Goal: Transaction & Acquisition: Purchase product/service

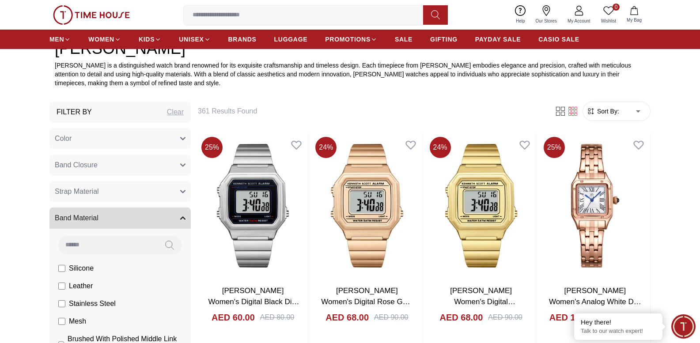
click at [107, 17] on img at bounding box center [91, 14] width 77 height 19
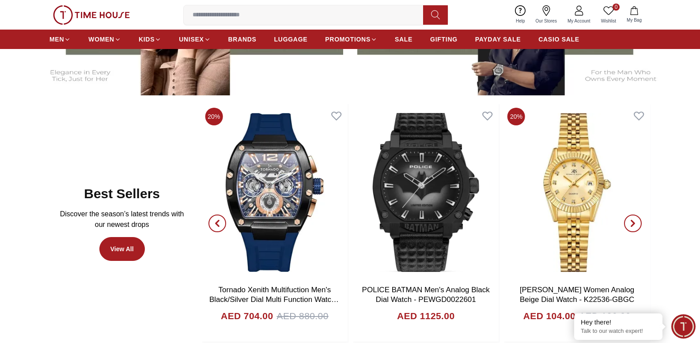
scroll to position [451, 0]
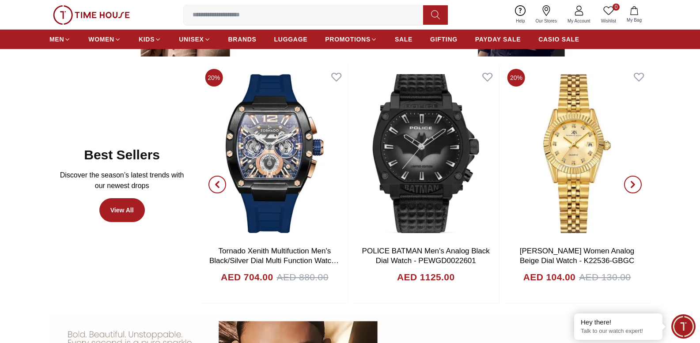
click at [626, 184] on span "button" at bounding box center [633, 185] width 18 height 18
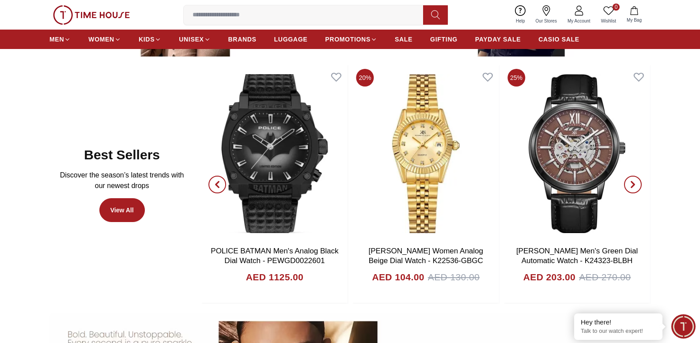
click at [627, 184] on span "button" at bounding box center [633, 185] width 18 height 18
click at [627, 183] on span "button" at bounding box center [633, 185] width 18 height 18
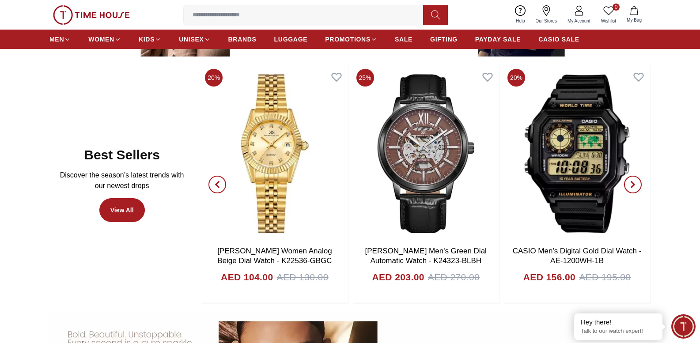
click at [627, 183] on span "button" at bounding box center [633, 185] width 18 height 18
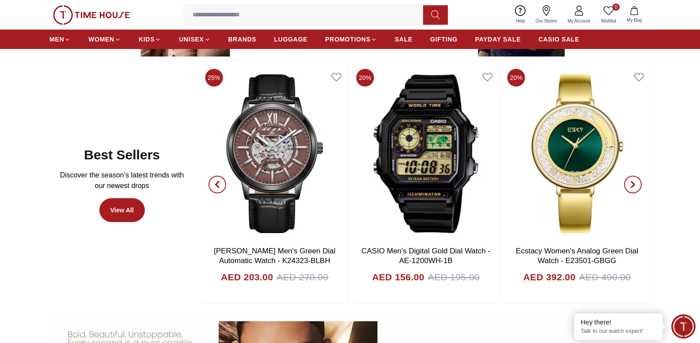
click at [627, 183] on span "button" at bounding box center [633, 185] width 18 height 18
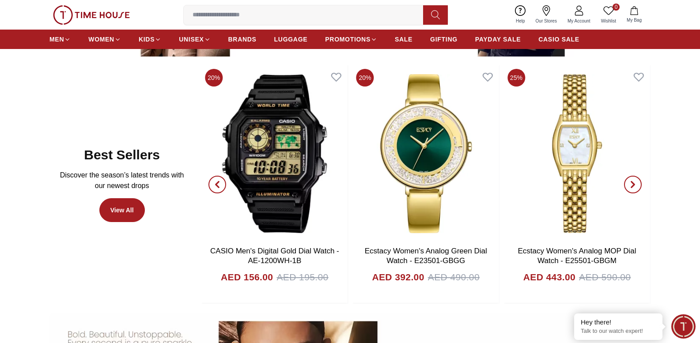
click at [639, 184] on span "button" at bounding box center [633, 185] width 18 height 18
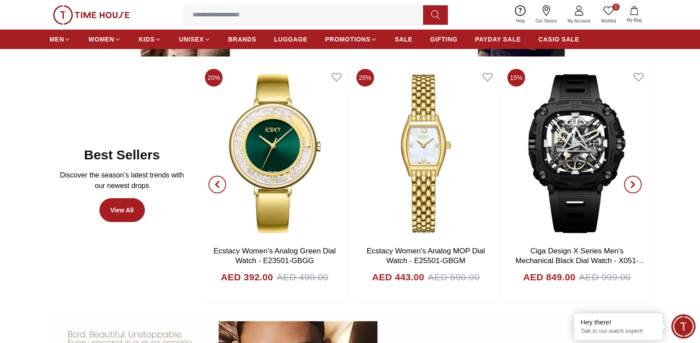
click at [639, 184] on span "button" at bounding box center [633, 185] width 18 height 18
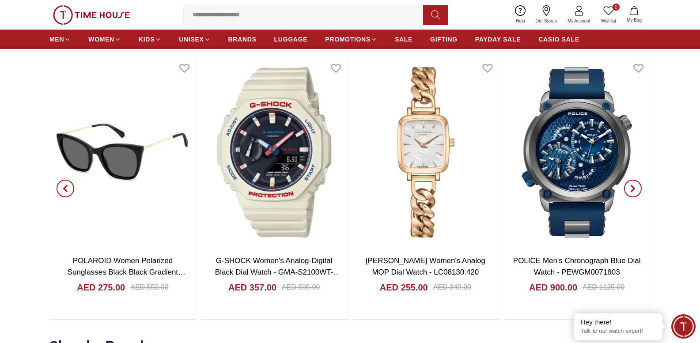
scroll to position [940, 0]
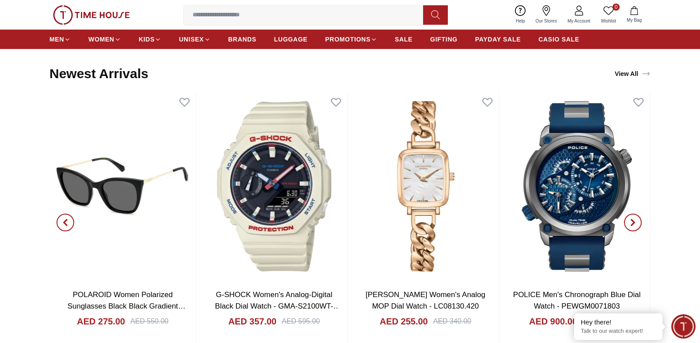
click at [634, 223] on icon "button" at bounding box center [632, 222] width 3 height 6
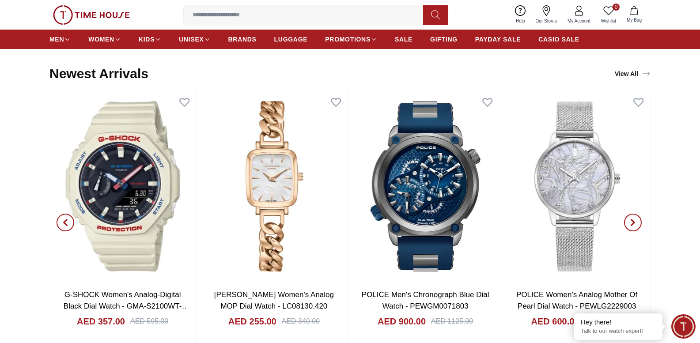
click at [631, 223] on icon "button" at bounding box center [632, 222] width 7 height 7
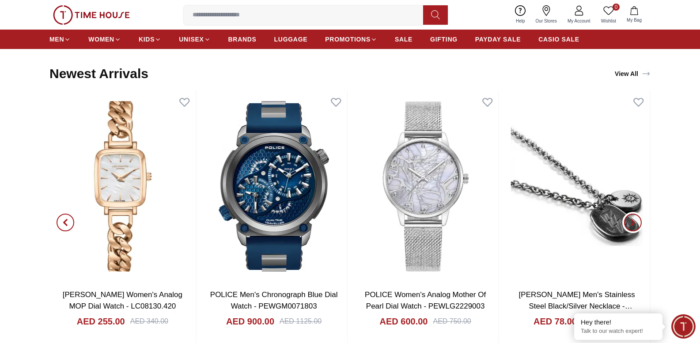
click at [631, 223] on icon "button" at bounding box center [632, 222] width 7 height 7
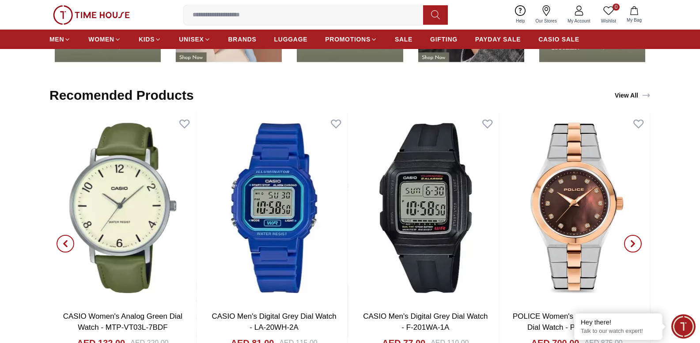
scroll to position [1488, 0]
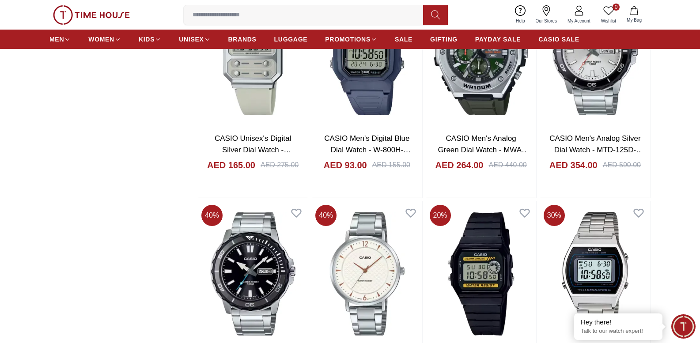
scroll to position [1010, 0]
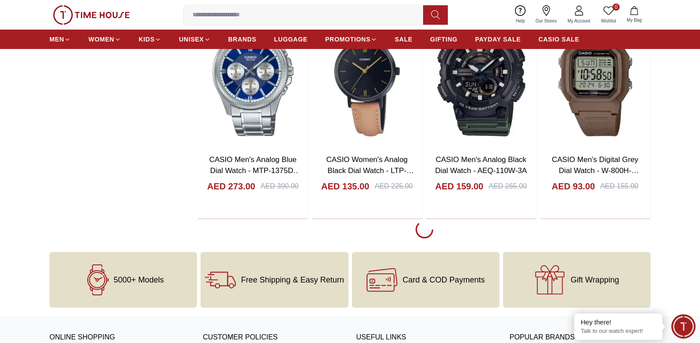
scroll to position [2469, 0]
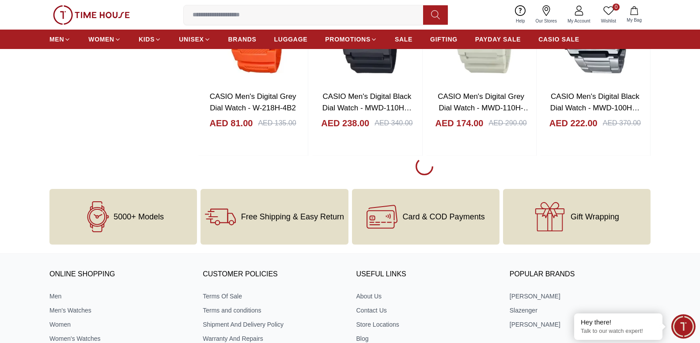
scroll to position [3621, 0]
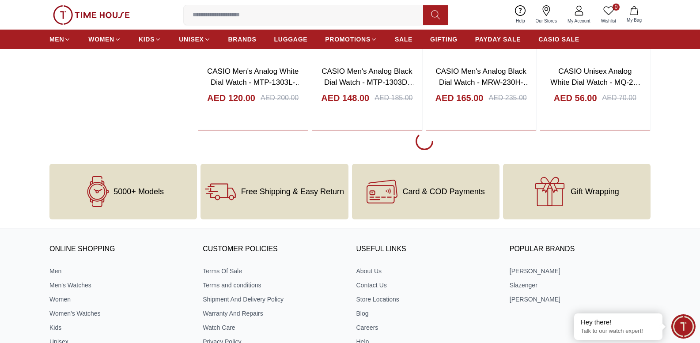
scroll to position [5839, 0]
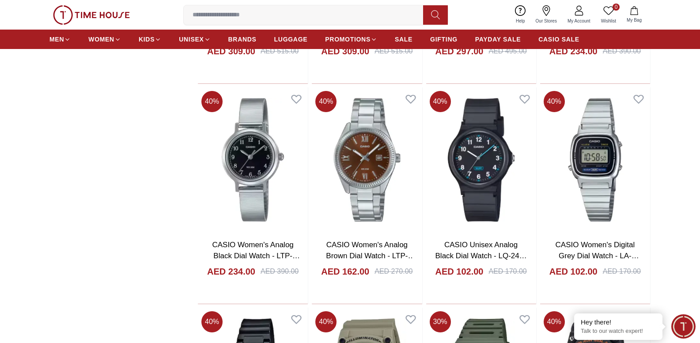
scroll to position [6676, 0]
